Goal: Find specific fact: Find specific fact

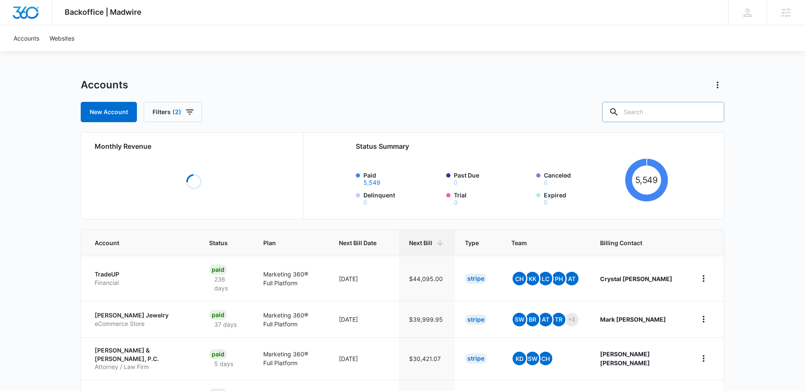
paste input "M43967"
type input "M43967"
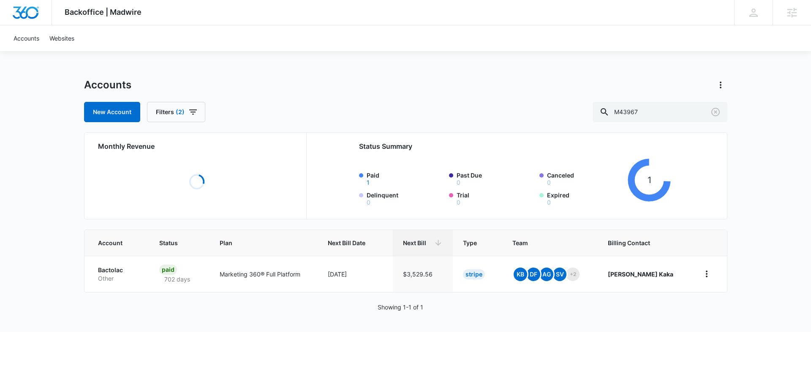
click at [127, 267] on p "Bactolac" at bounding box center [118, 270] width 41 height 8
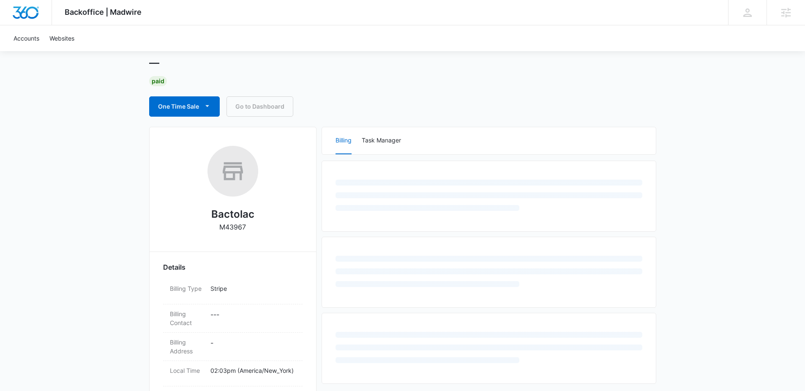
scroll to position [164, 0]
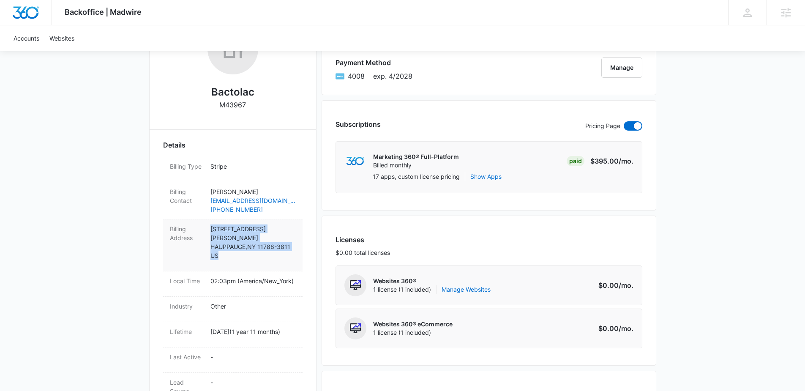
drag, startPoint x: 221, startPoint y: 247, endPoint x: 210, endPoint y: 232, distance: 18.1
click at [210, 232] on p "[STREET_ADDRESS][PERSON_NAME]" at bounding box center [252, 241] width 85 height 35
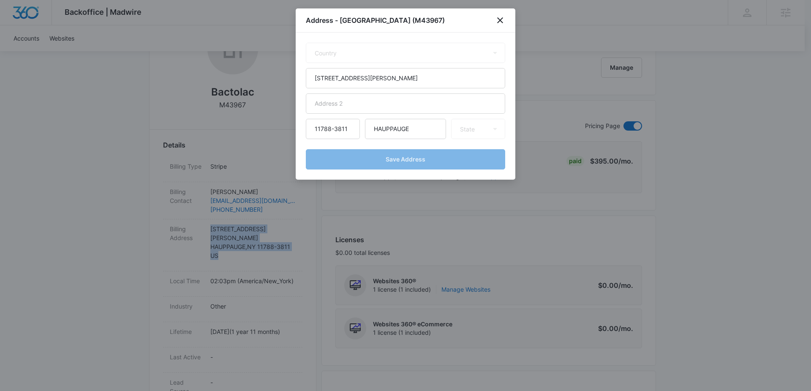
select select "US"
select select "NY"
click at [500, 16] on icon "close" at bounding box center [500, 20] width 10 height 10
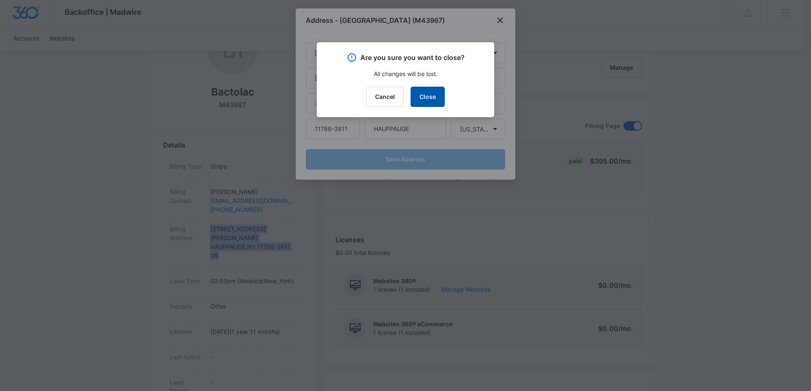
click at [418, 102] on button "Close" at bounding box center [428, 97] width 34 height 20
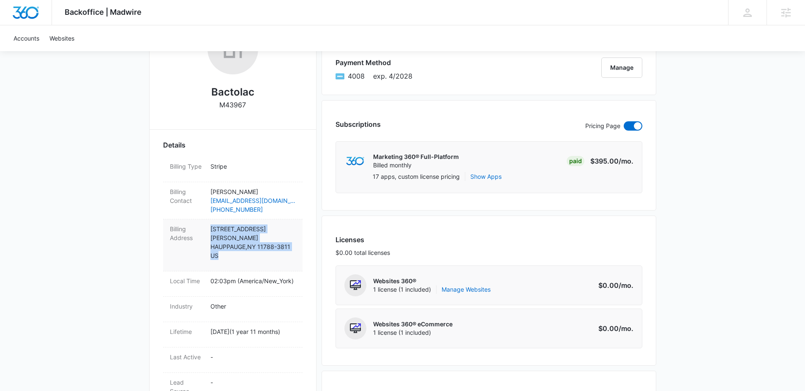
copy p "[STREET_ADDRESS][PERSON_NAME]"
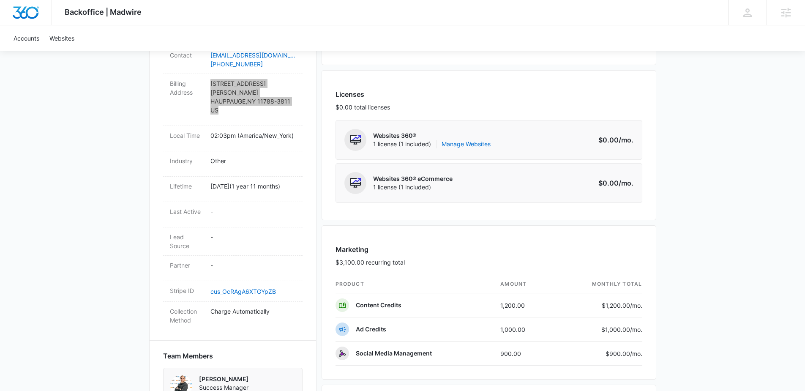
scroll to position [0, 0]
